Goal: Find specific page/section: Find specific page/section

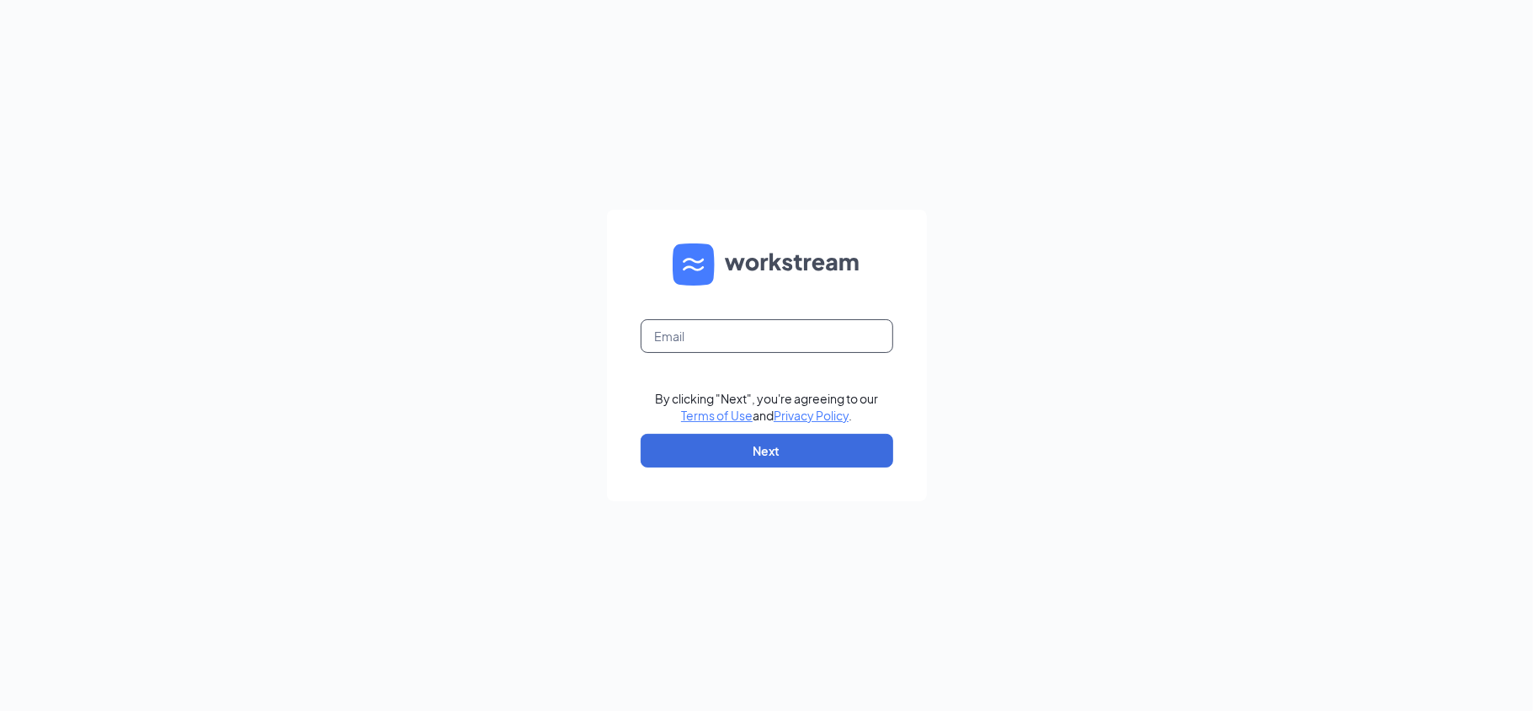
click at [731, 343] on input "text" at bounding box center [767, 336] width 253 height 34
type input "alisufyan@bajcogroup.net"
click at [806, 442] on button "Next" at bounding box center [767, 451] width 253 height 34
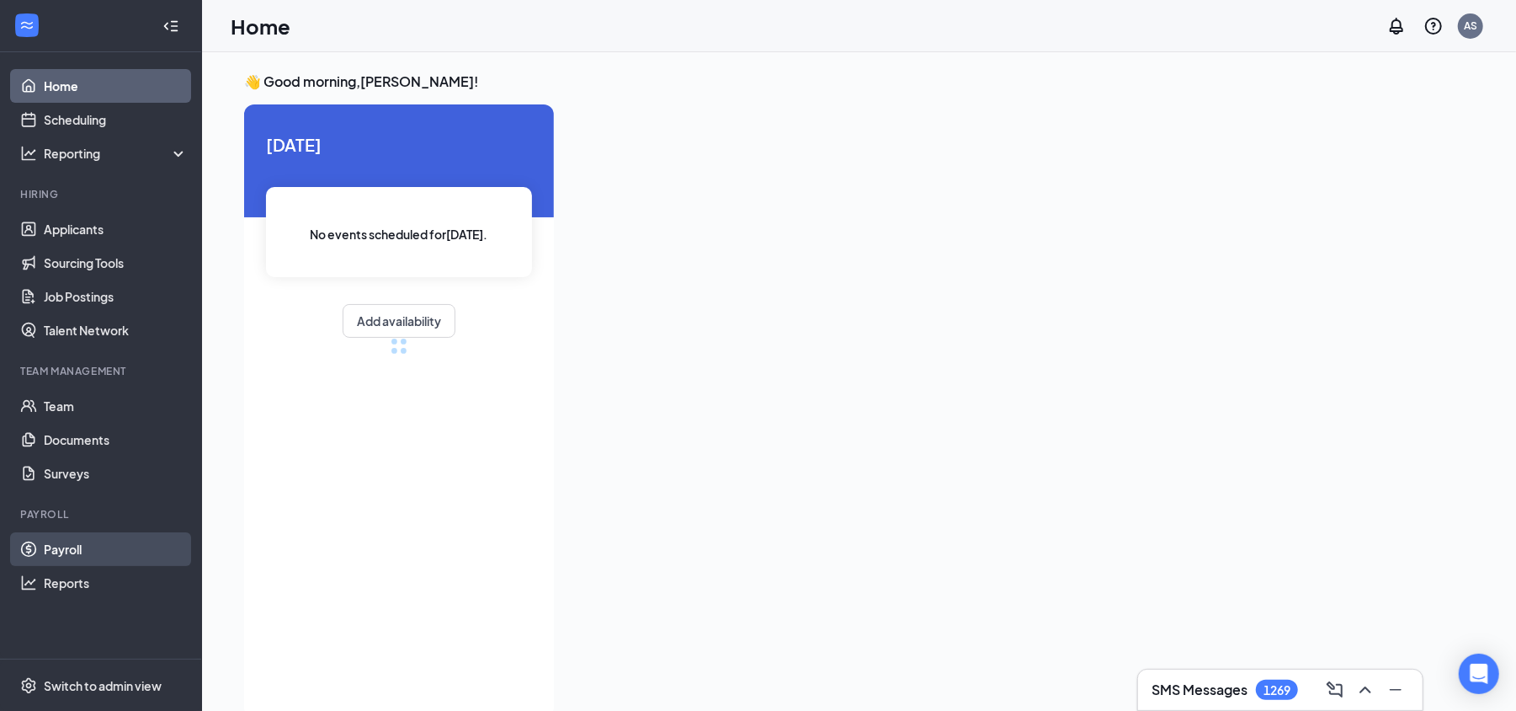
click at [91, 562] on link "Payroll" at bounding box center [116, 549] width 144 height 34
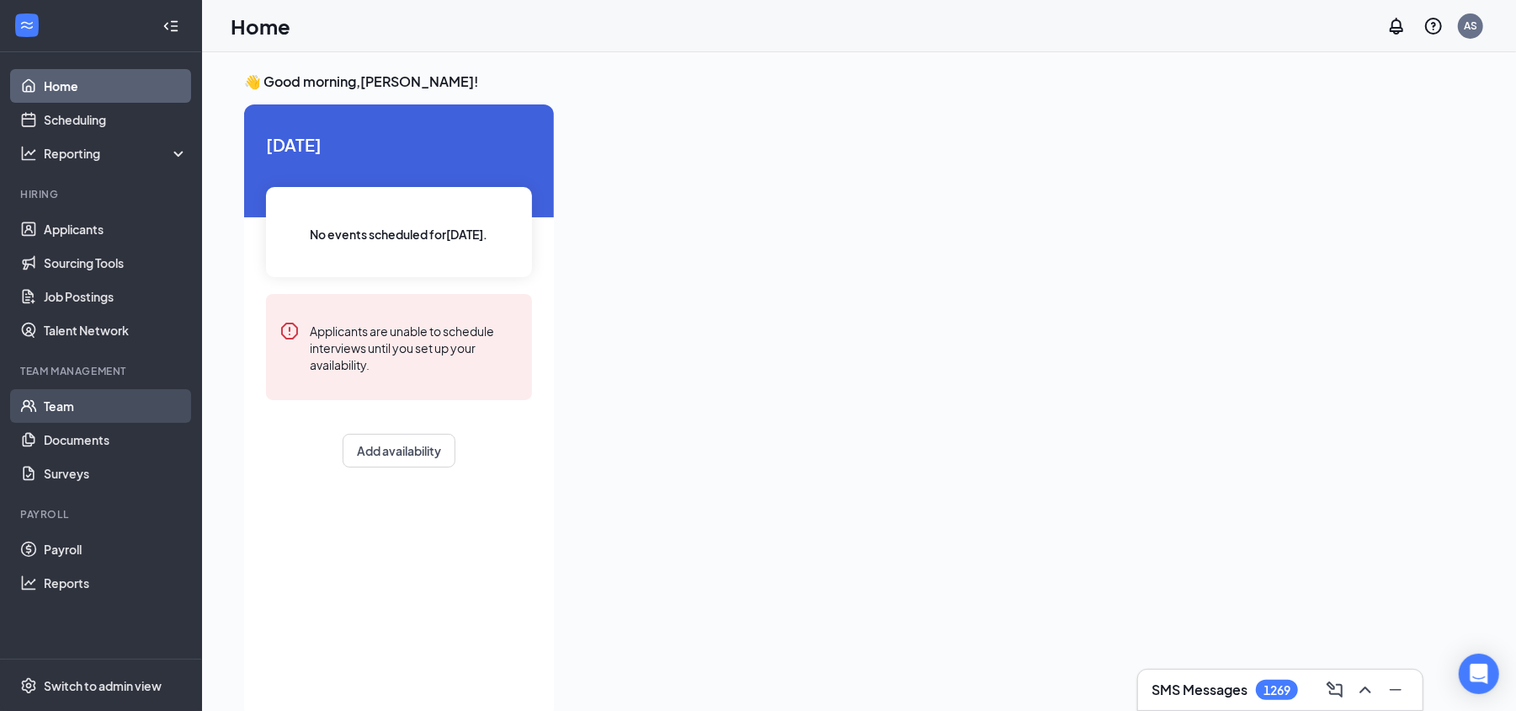
click at [139, 401] on link "Team" at bounding box center [116, 406] width 144 height 34
